Goal: Transaction & Acquisition: Purchase product/service

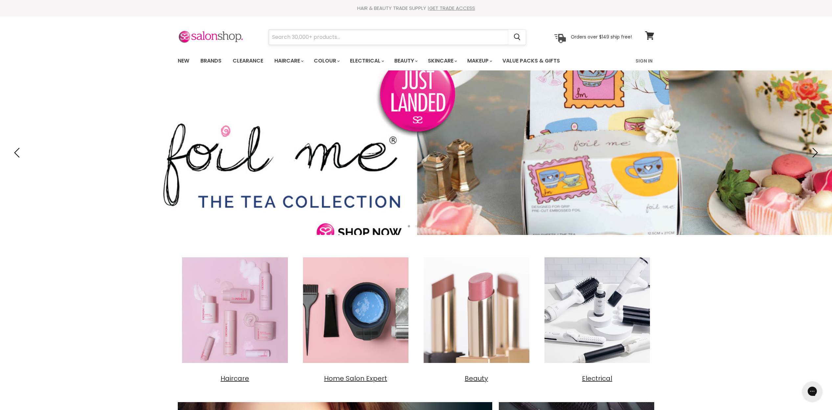
click at [293, 35] on input "Search" at bounding box center [389, 37] width 240 height 15
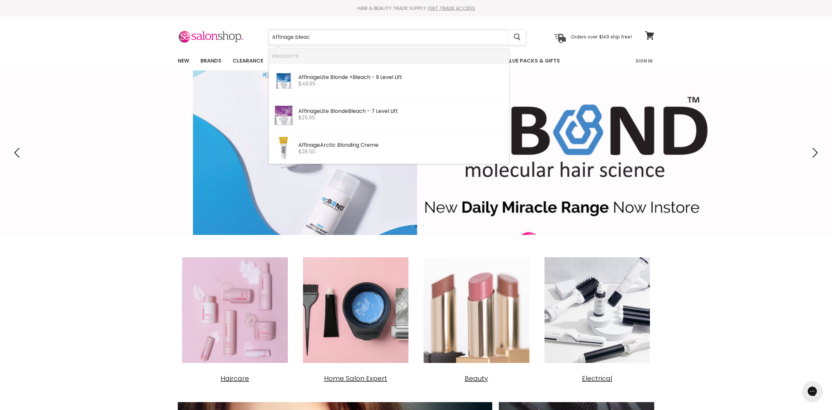
type input "Affinage bleach"
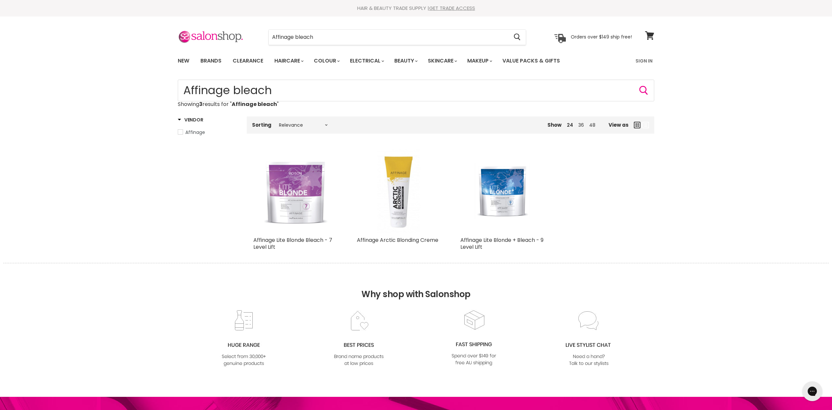
click at [286, 203] on img "Main content" at bounding box center [295, 191] width 67 height 84
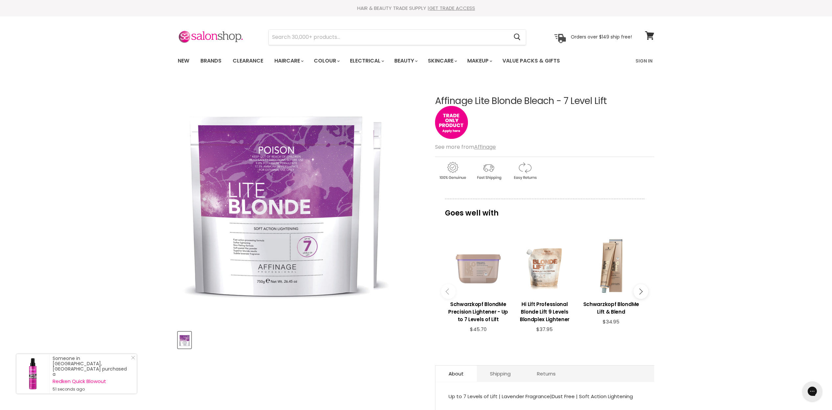
click at [337, 238] on img "Affinage Lite Blonde Bleach - 7 Level Lift image. Click or Scroll to Zoom." at bounding box center [276, 202] width 196 height 246
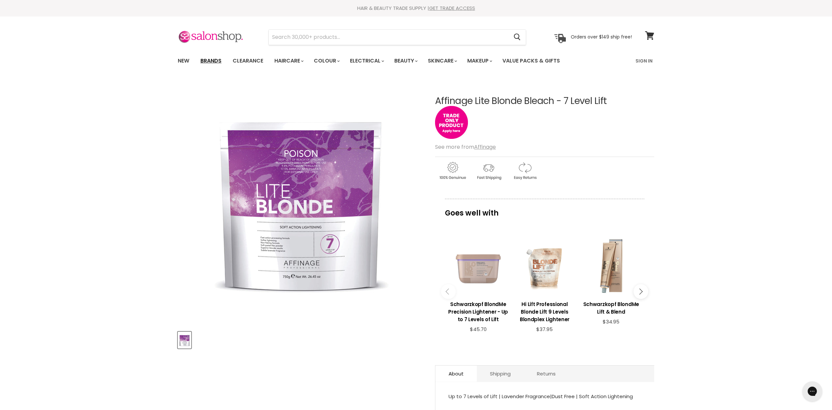
click at [215, 60] on link "Brands" at bounding box center [211, 61] width 31 height 14
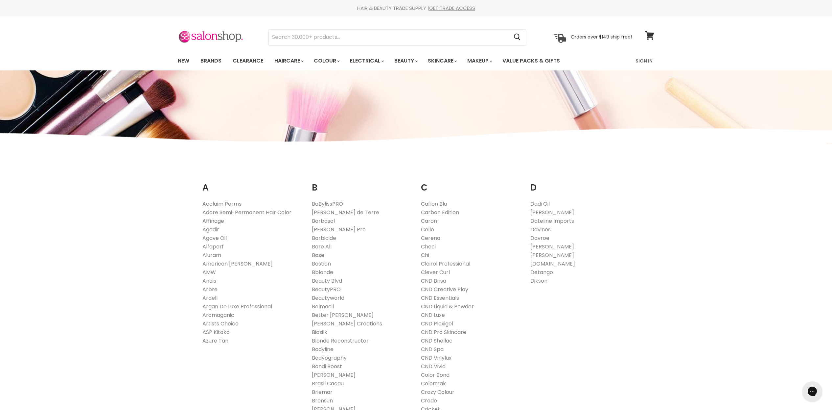
click at [216, 221] on link "Affinage" at bounding box center [214, 221] width 22 height 8
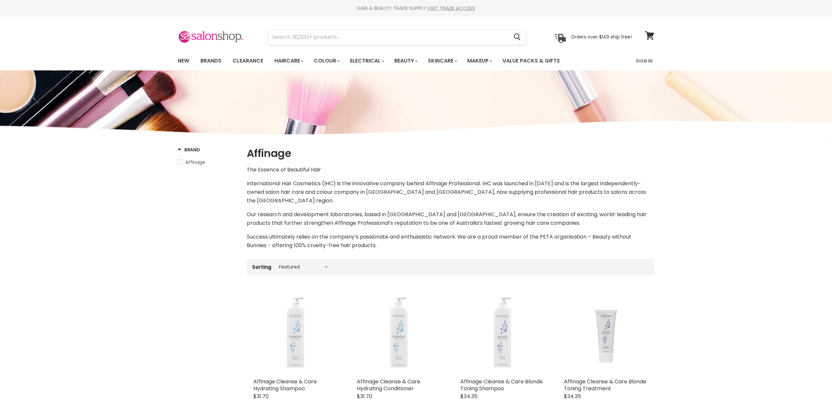
select select "manual"
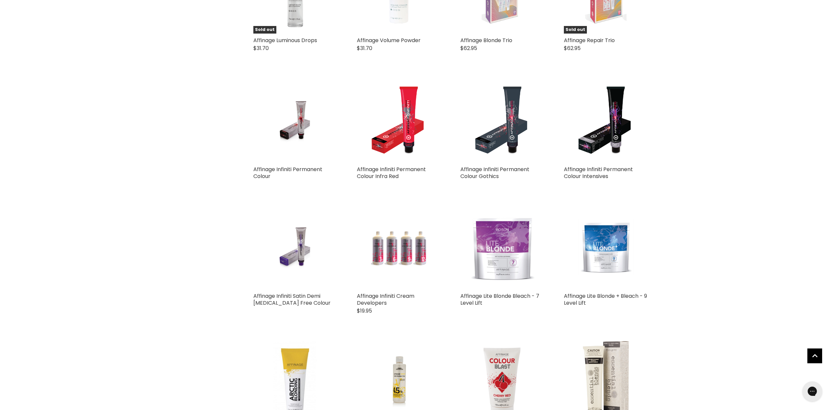
scroll to position [1014, 0]
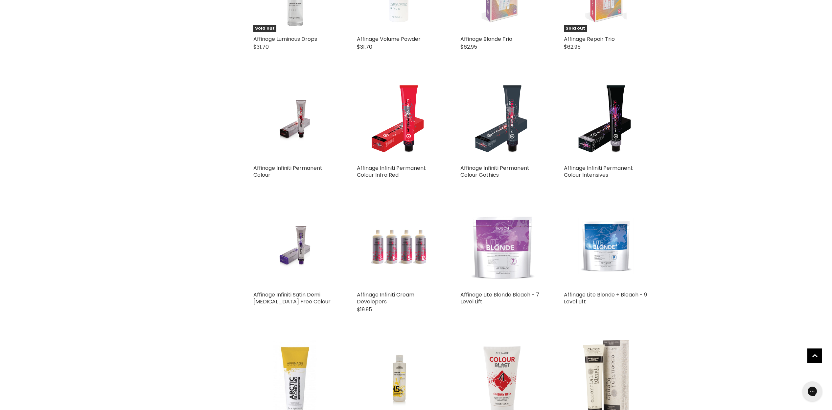
click at [500, 268] on img "Main content" at bounding box center [502, 246] width 67 height 84
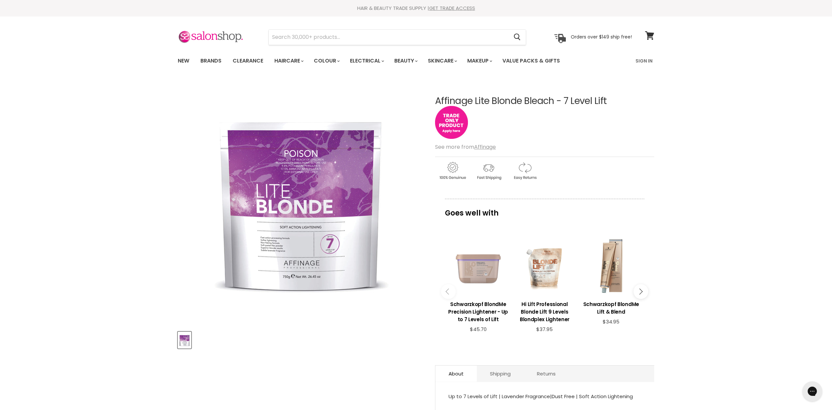
click at [455, 128] on img "Main content" at bounding box center [451, 122] width 33 height 33
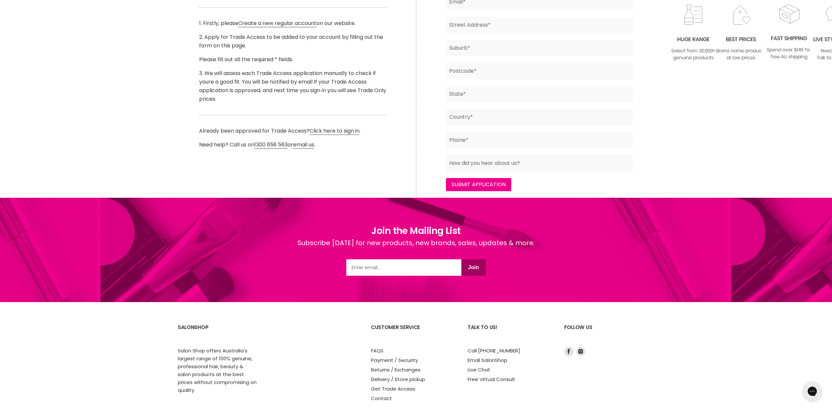
scroll to position [293, 0]
